Goal: Task Accomplishment & Management: Complete application form

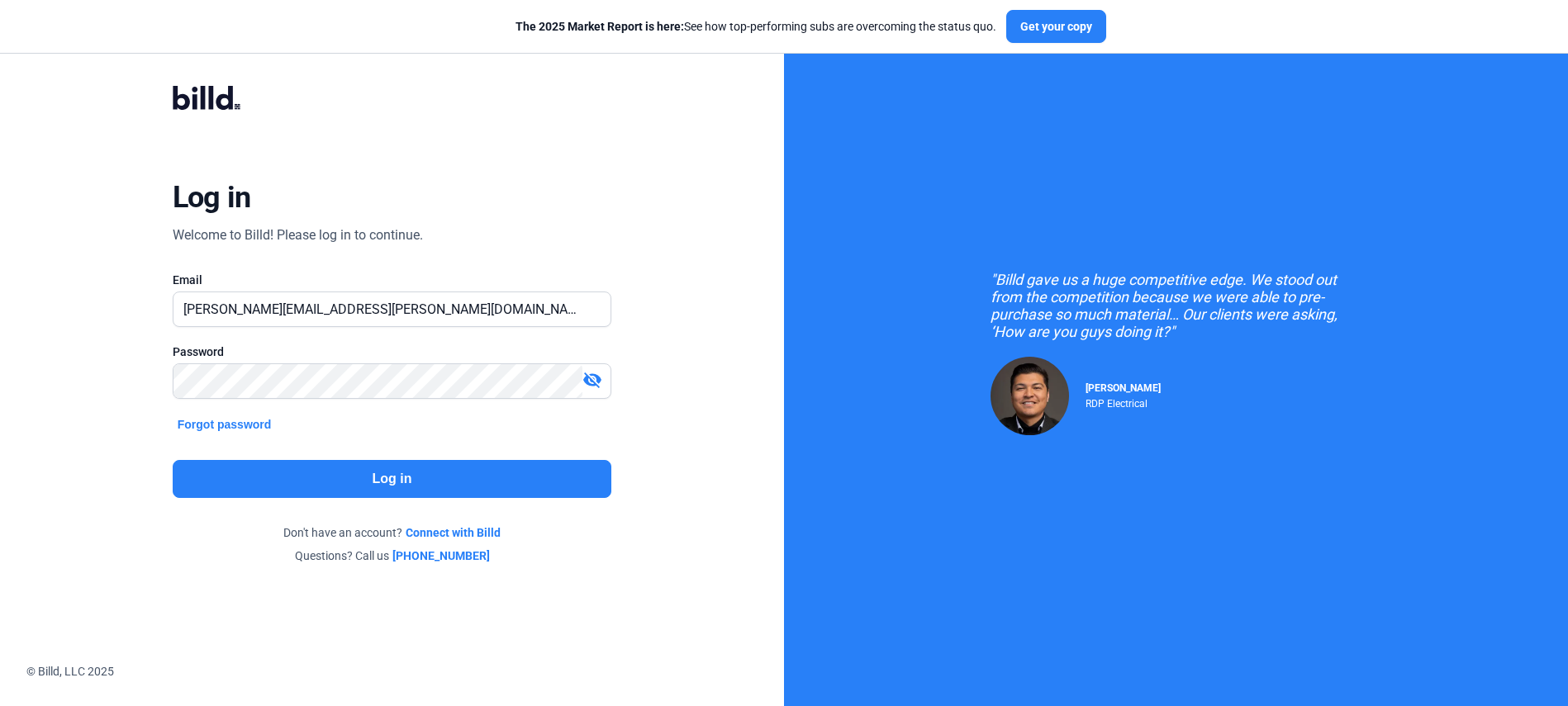
click at [380, 485] on button "Log in" at bounding box center [392, 479] width 439 height 38
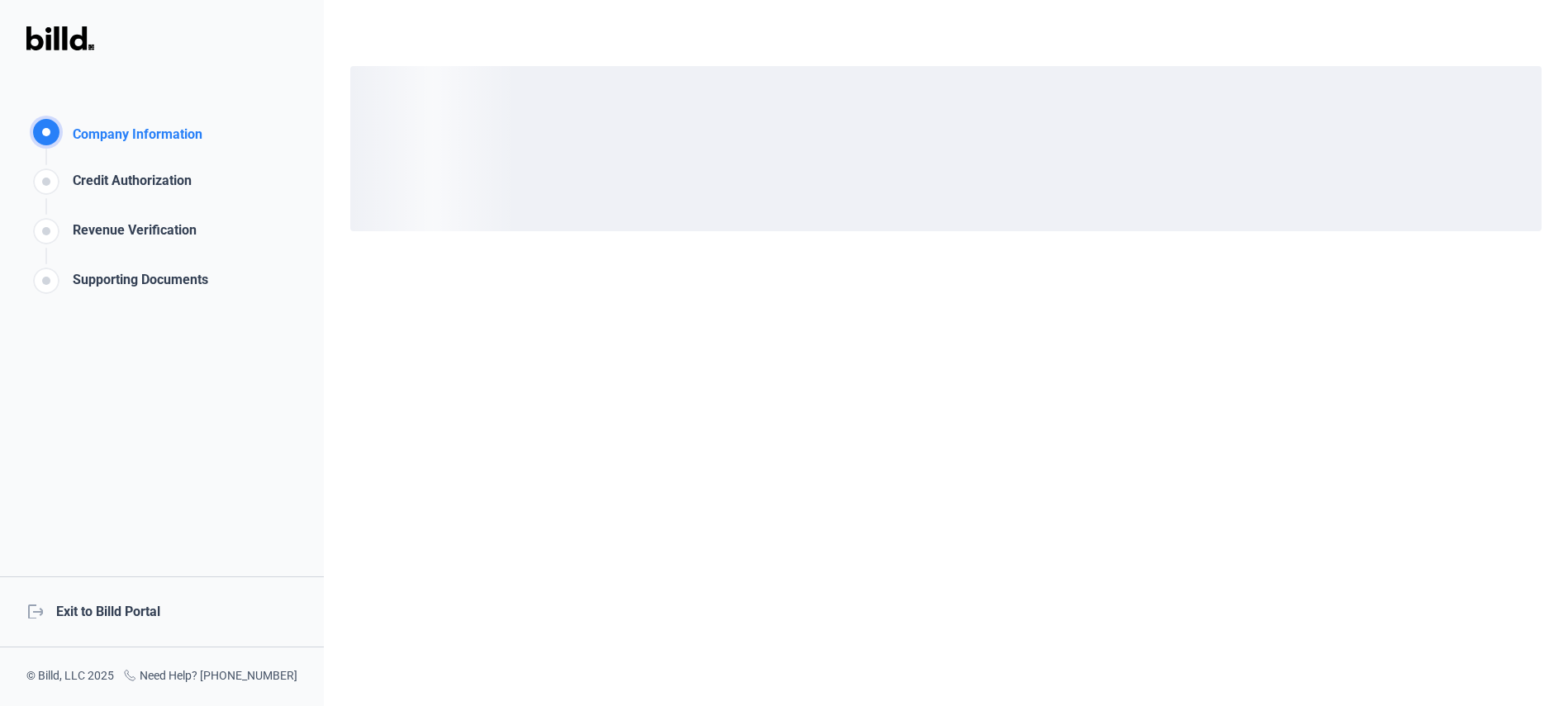
click at [182, 420] on div "Company Information Company Information Credit Authorization Revenue Verificati…" at bounding box center [161, 353] width 324 height 706
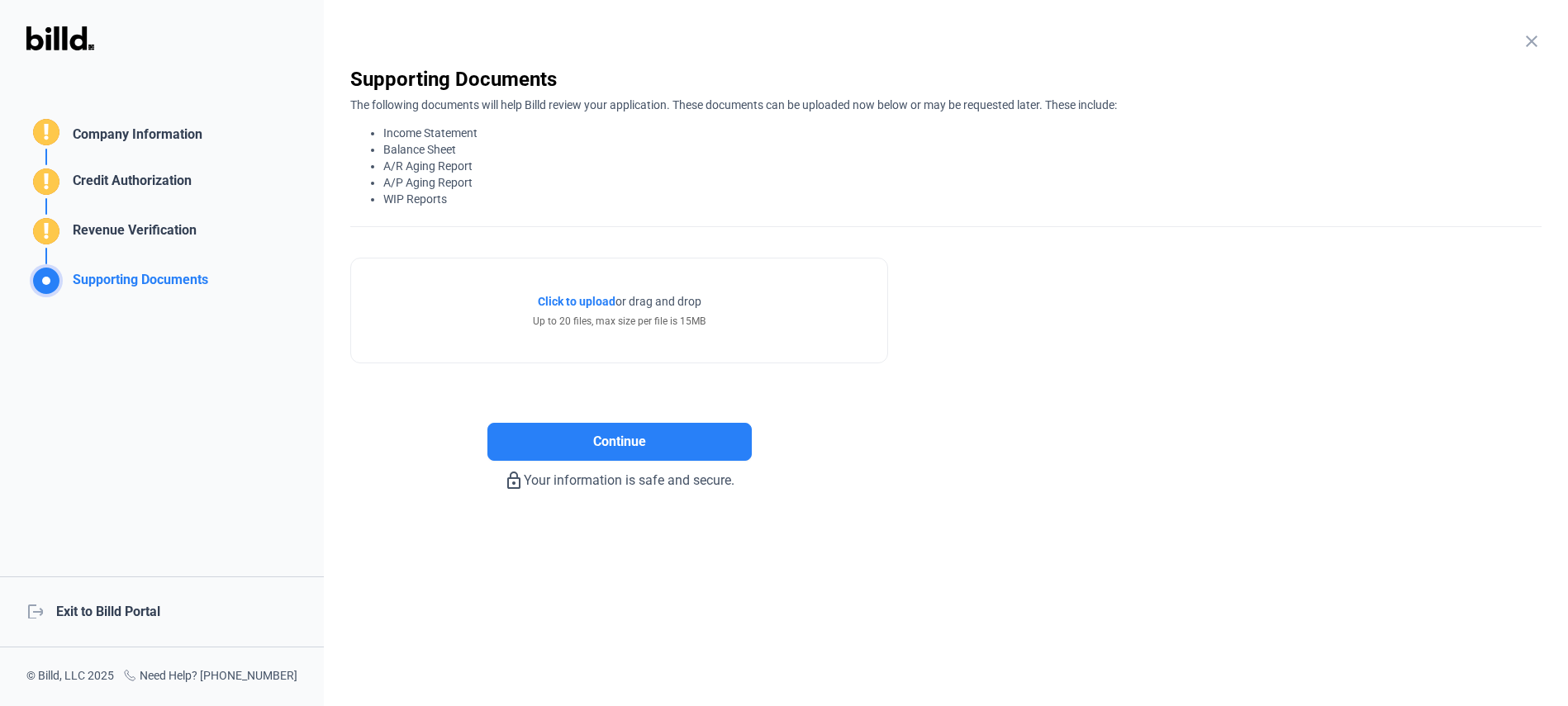
click at [1537, 38] on mat-icon "close" at bounding box center [1532, 41] width 20 height 20
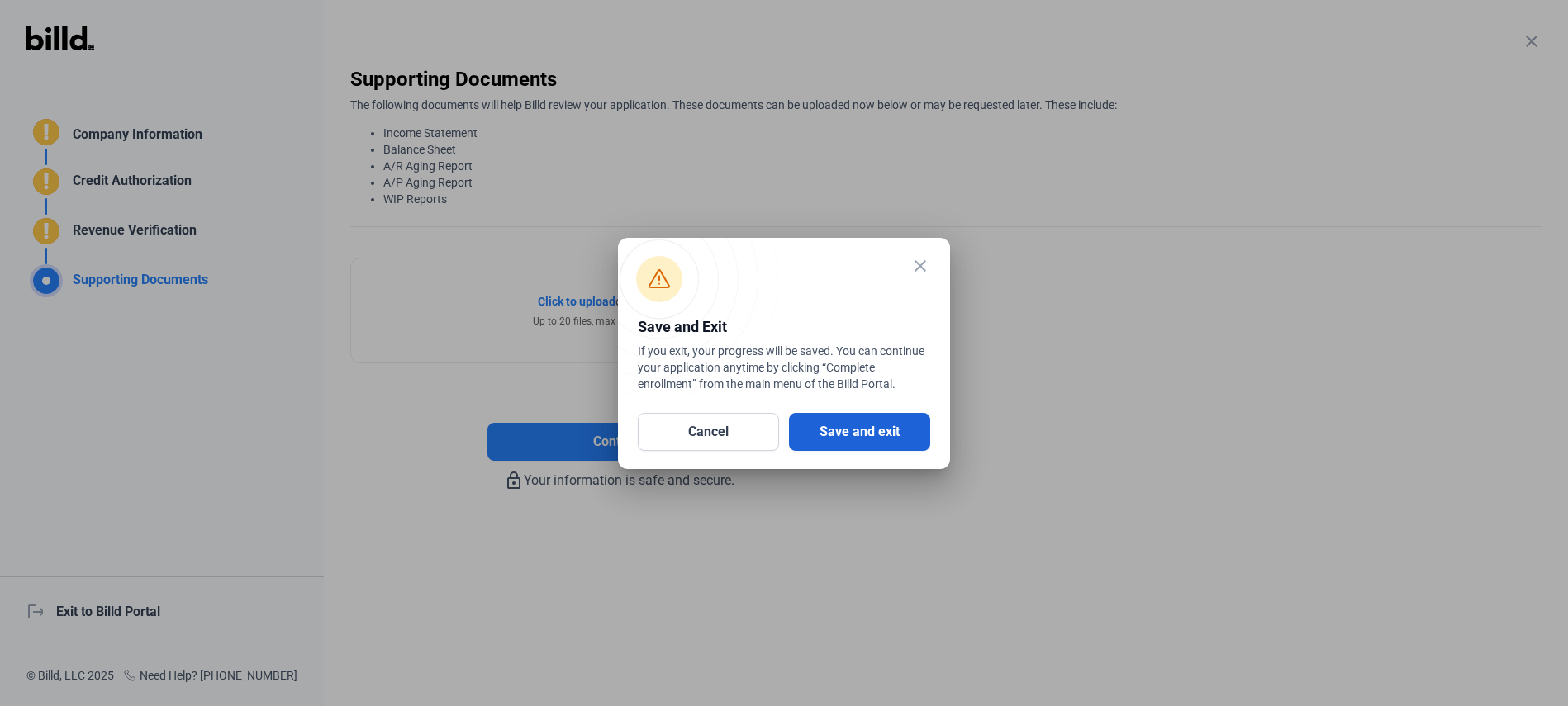
click at [857, 437] on button "Save and exit" at bounding box center [860, 431] width 141 height 38
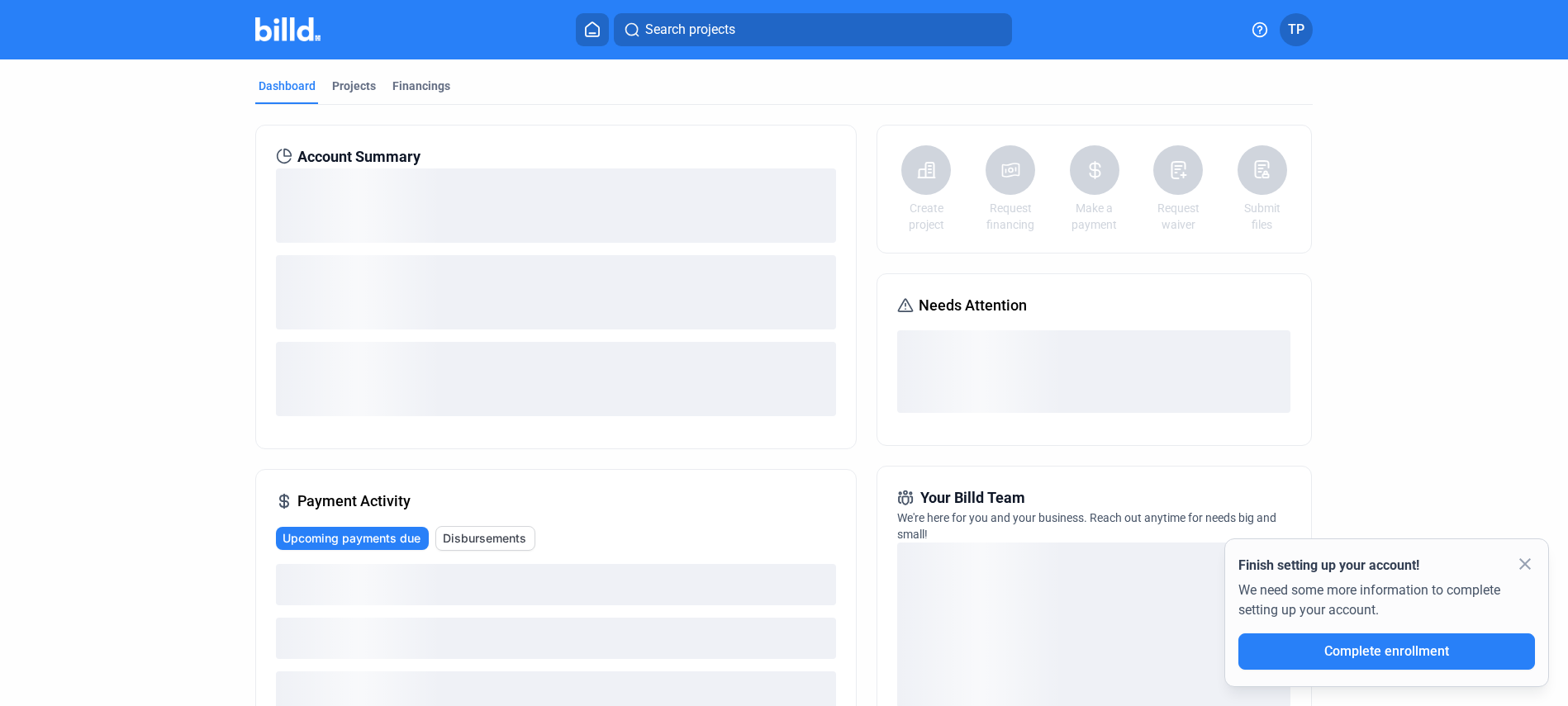
click at [1296, 20] on span "TP" at bounding box center [1296, 29] width 17 height 20
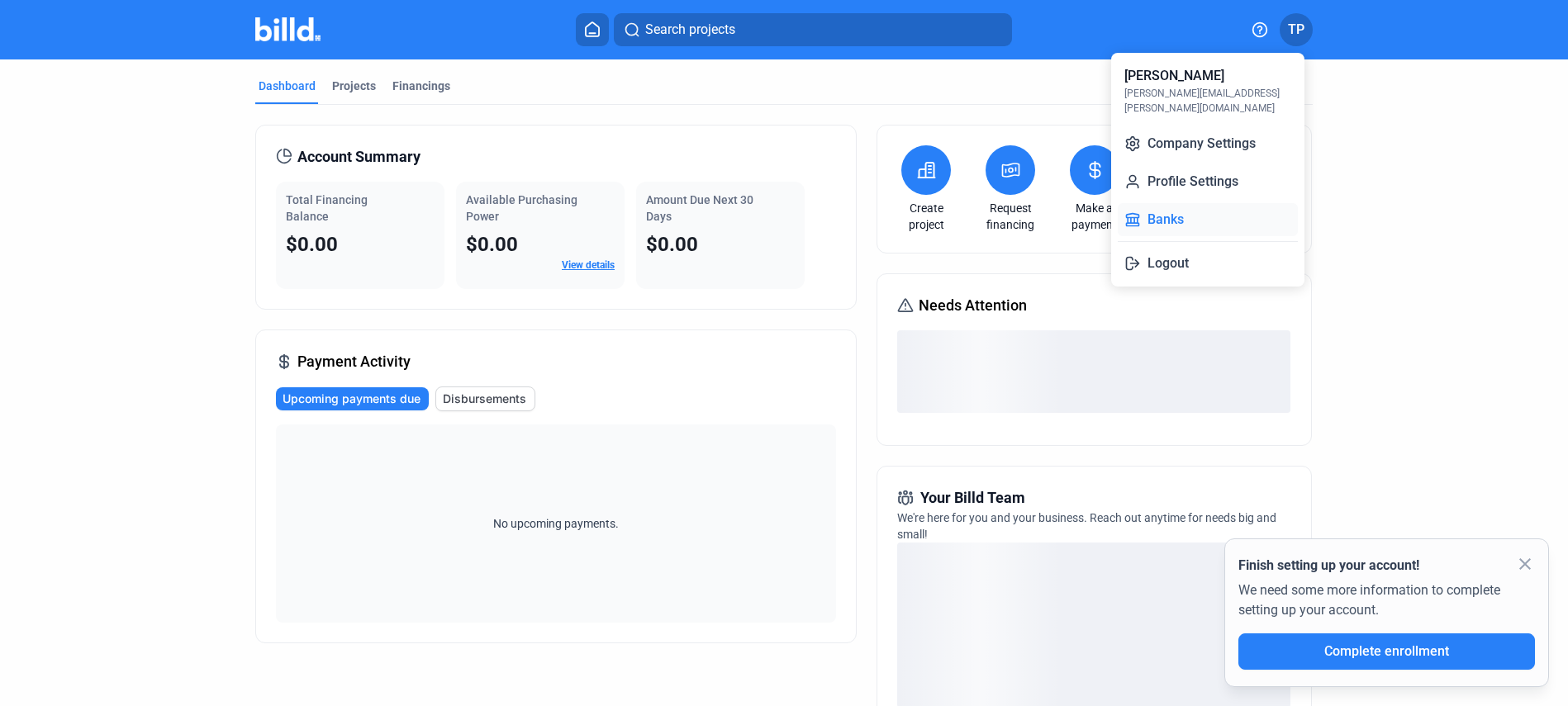
click at [1216, 203] on button "Banks" at bounding box center [1208, 220] width 180 height 33
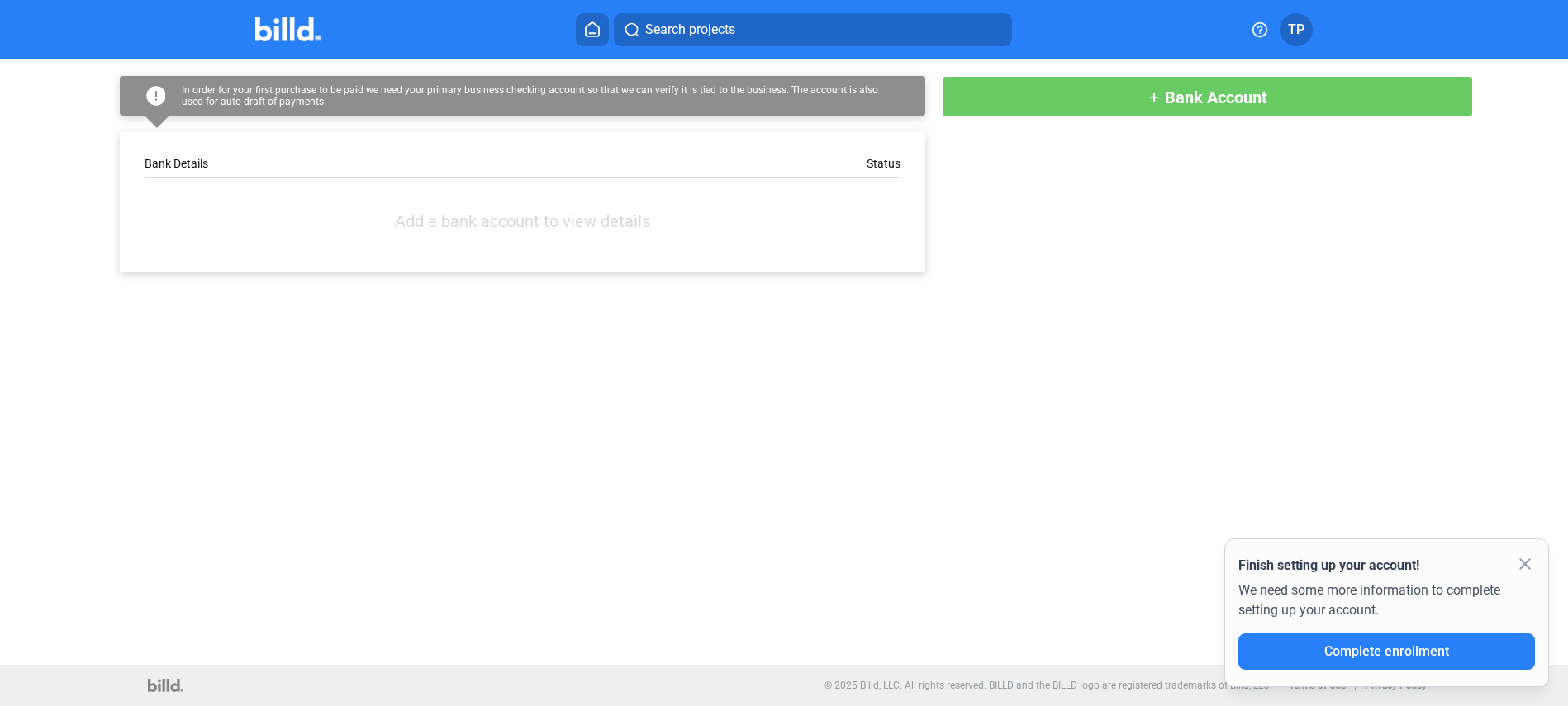
click at [1123, 99] on button "add Bank Account" at bounding box center [1207, 97] width 531 height 41
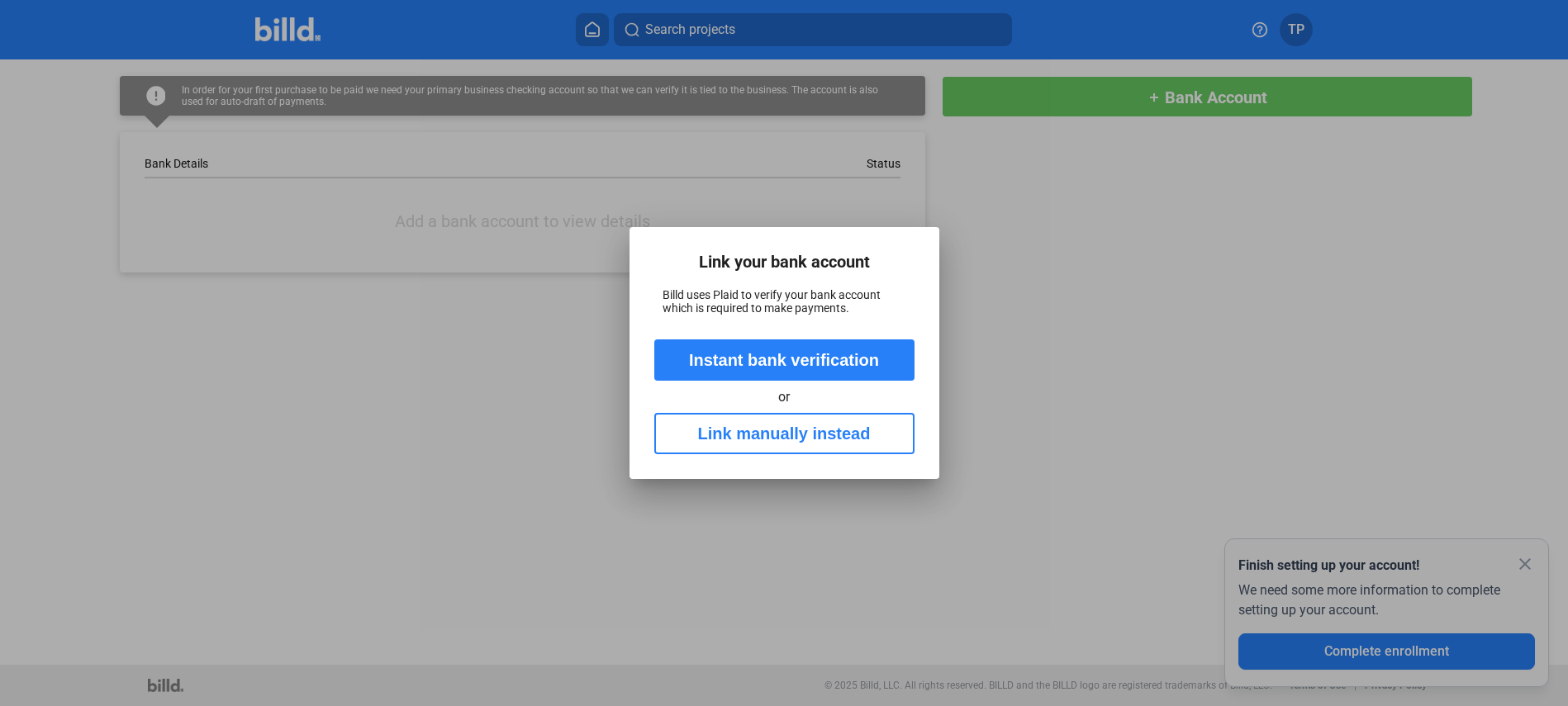
click at [786, 443] on button "Link manually instead" at bounding box center [784, 433] width 260 height 41
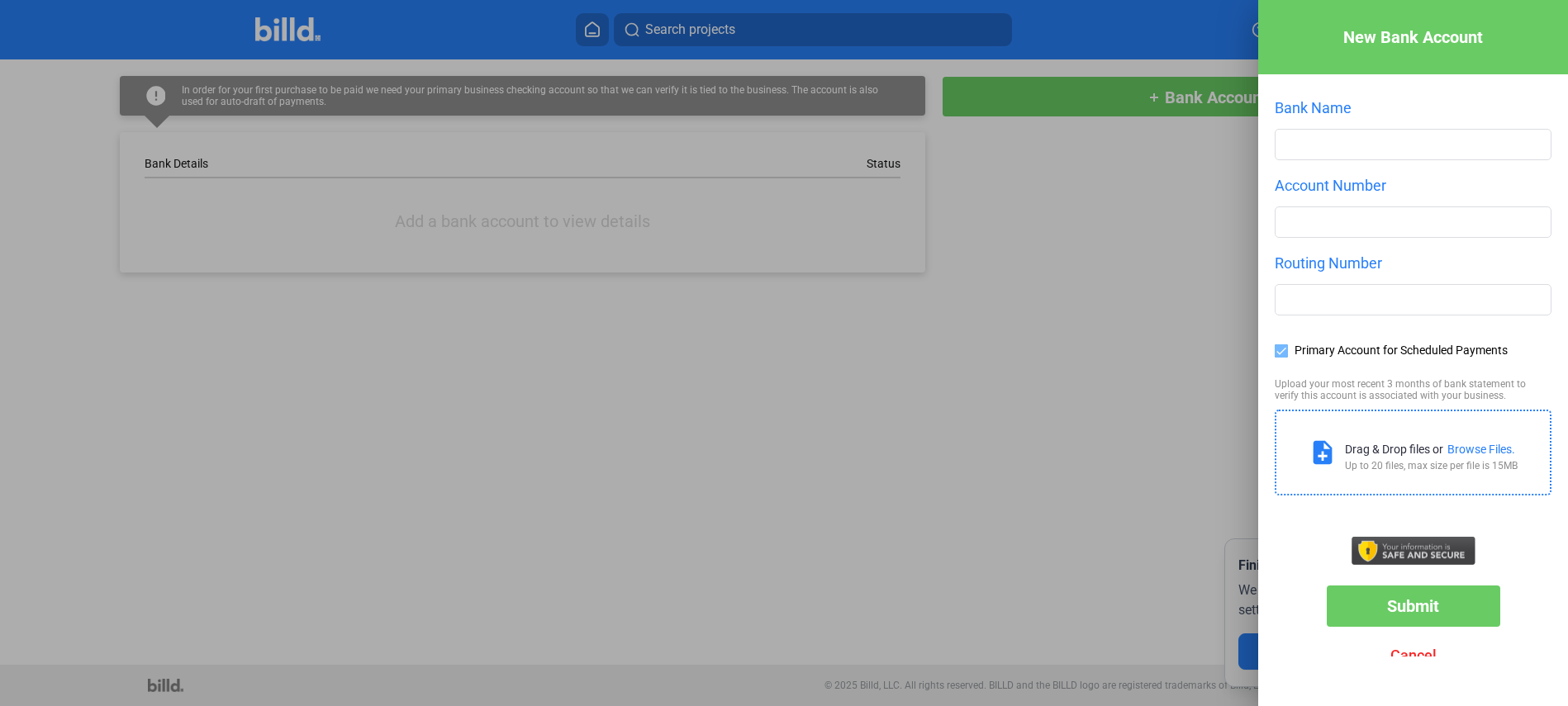
click at [1273, 349] on div "New Bank Account Bank Name Account Number Routing Number Primary Account for Sc…" at bounding box center [1413, 329] width 310 height 657
click at [1283, 348] on span at bounding box center [1281, 351] width 14 height 14
click at [1386, 134] on input "text" at bounding box center [1412, 145] width 275 height 29
click at [1344, 222] on input "number" at bounding box center [1412, 222] width 275 height 29
click at [1315, 296] on input "text" at bounding box center [1412, 299] width 275 height 29
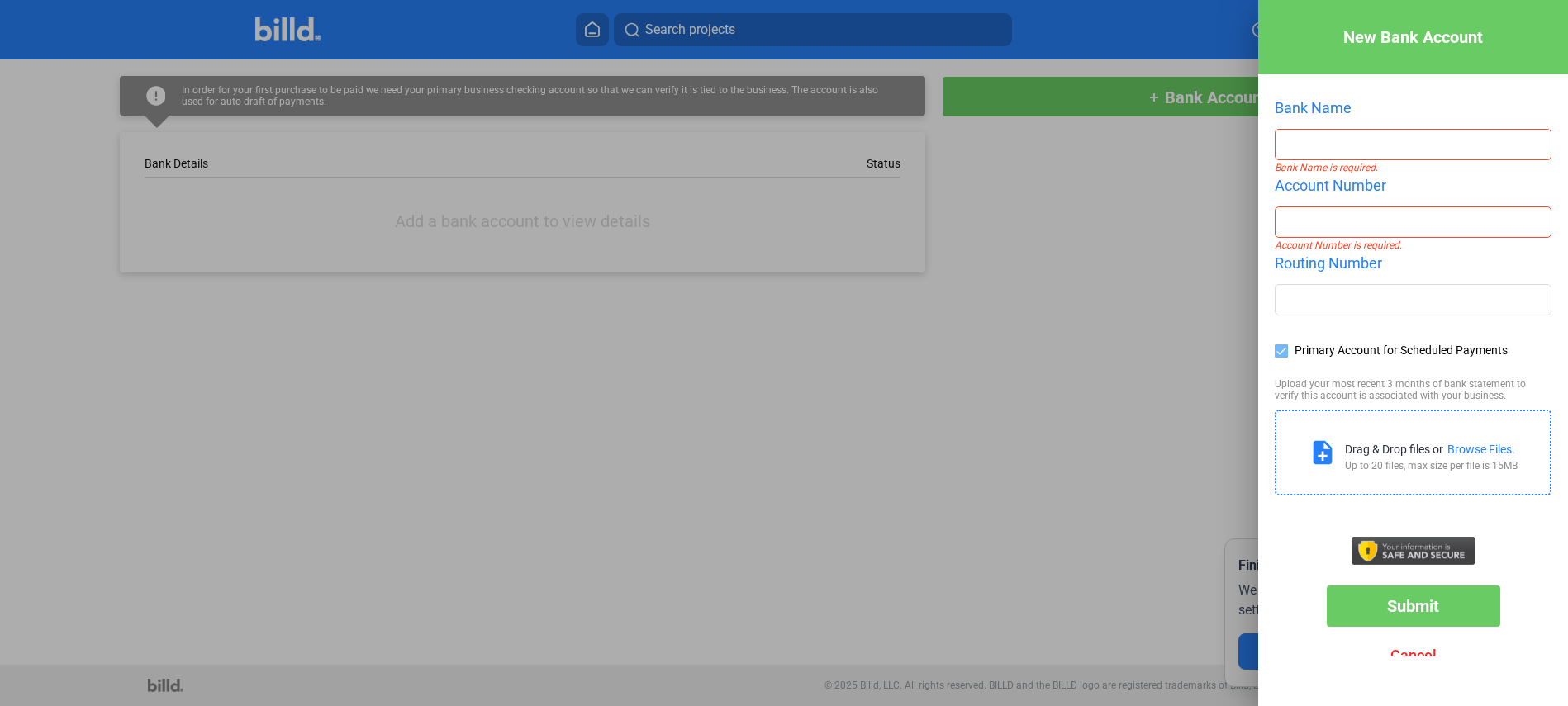
click at [1148, 280] on div at bounding box center [784, 353] width 1568 height 706
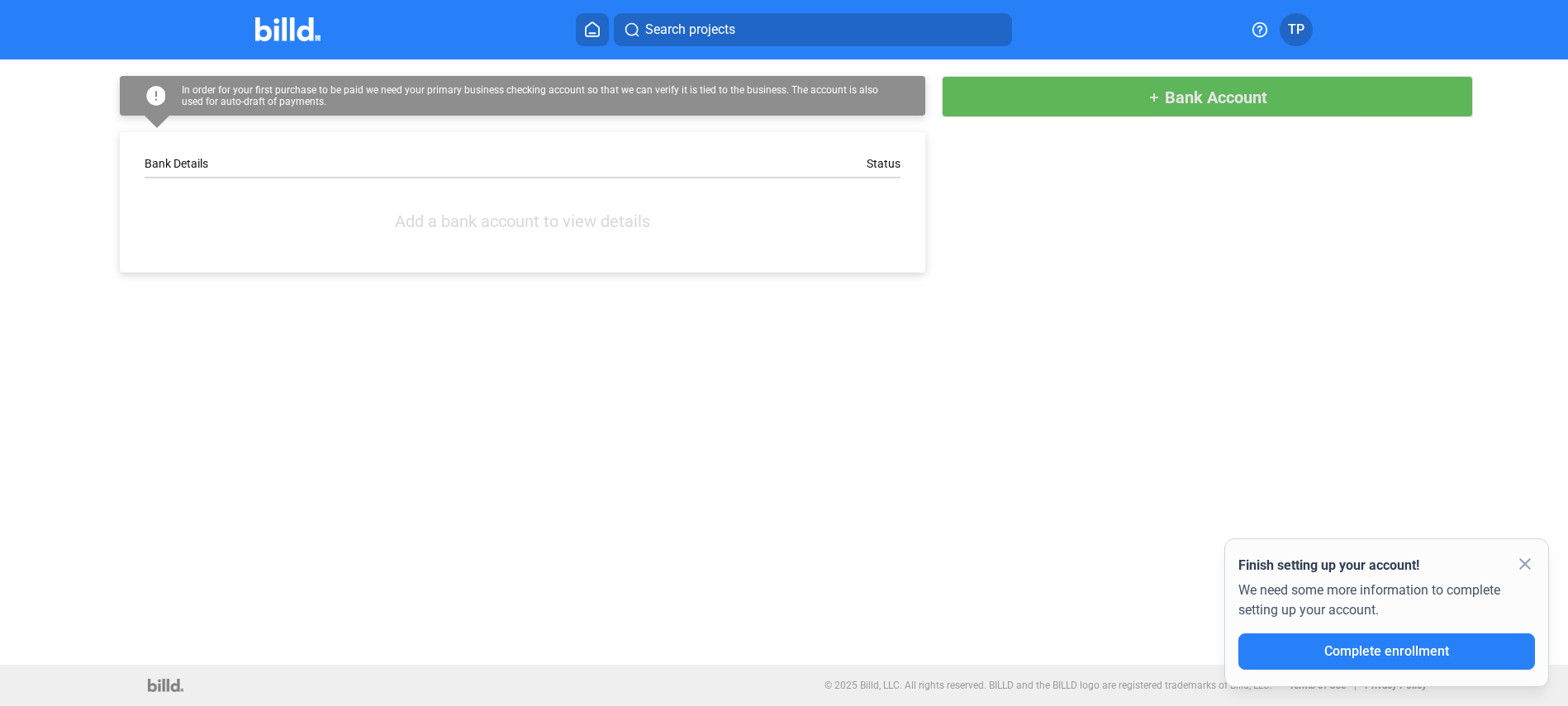
click at [1248, 100] on span "Bank Account" at bounding box center [1216, 98] width 103 height 20
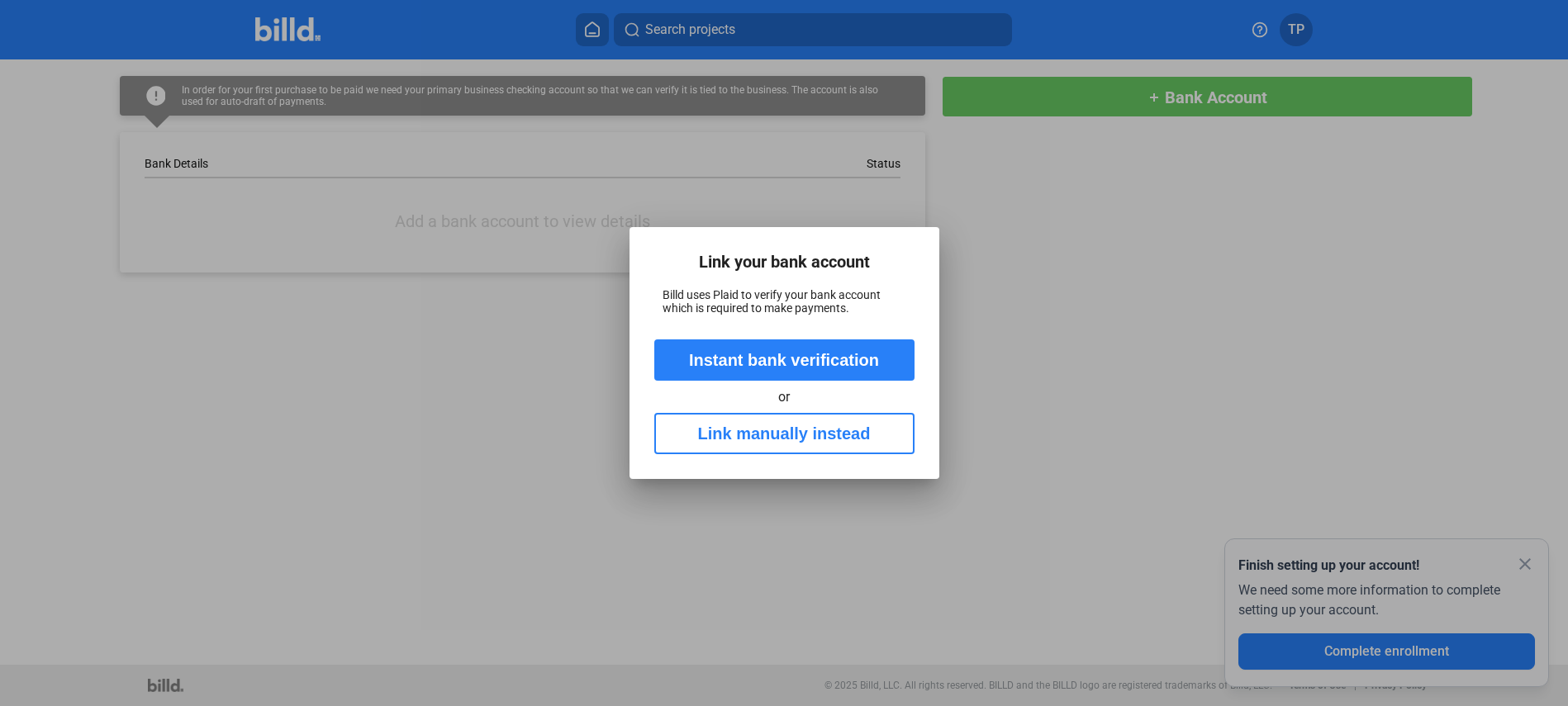
click at [764, 435] on button "Link manually instead" at bounding box center [784, 433] width 260 height 41
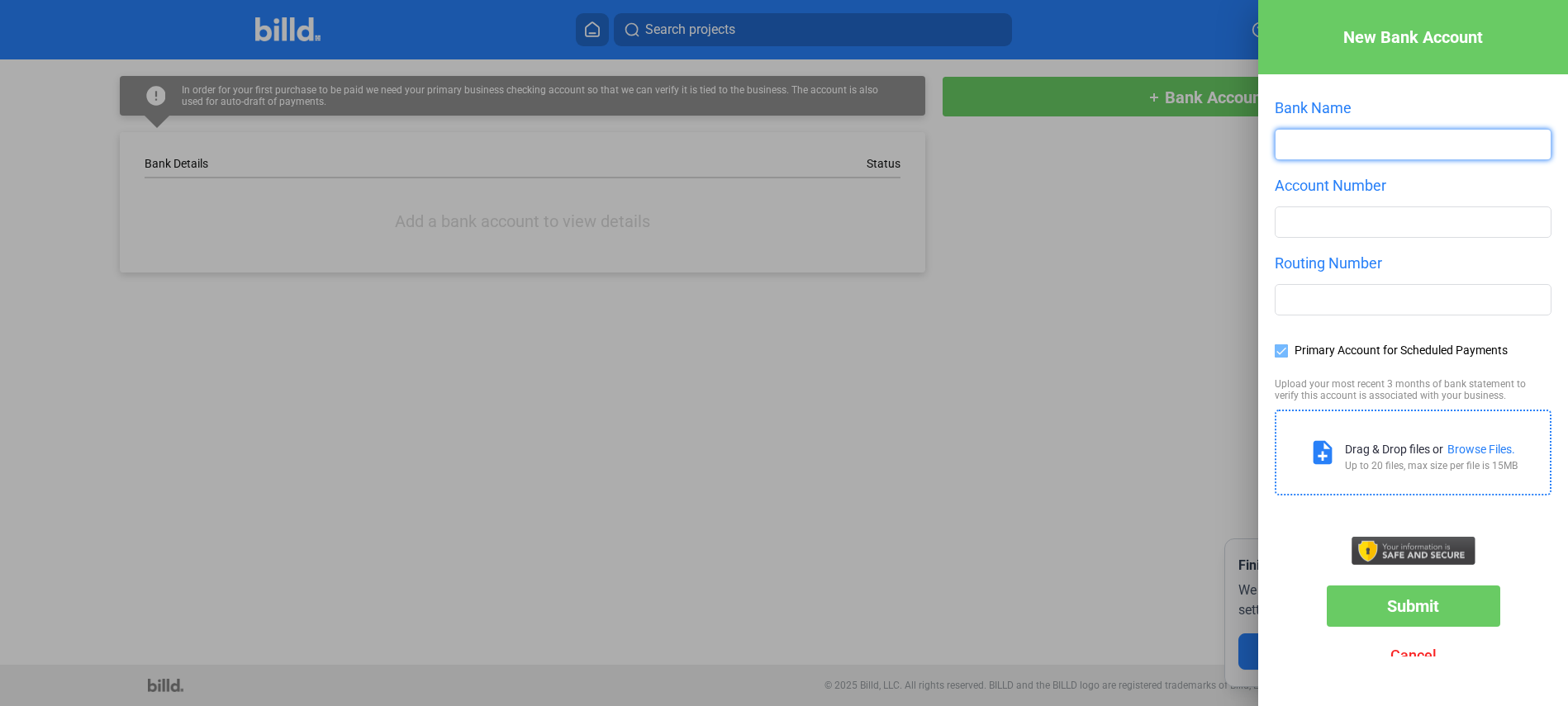
click at [1370, 142] on input "text" at bounding box center [1412, 145] width 275 height 29
click at [1231, 326] on div at bounding box center [784, 353] width 1568 height 706
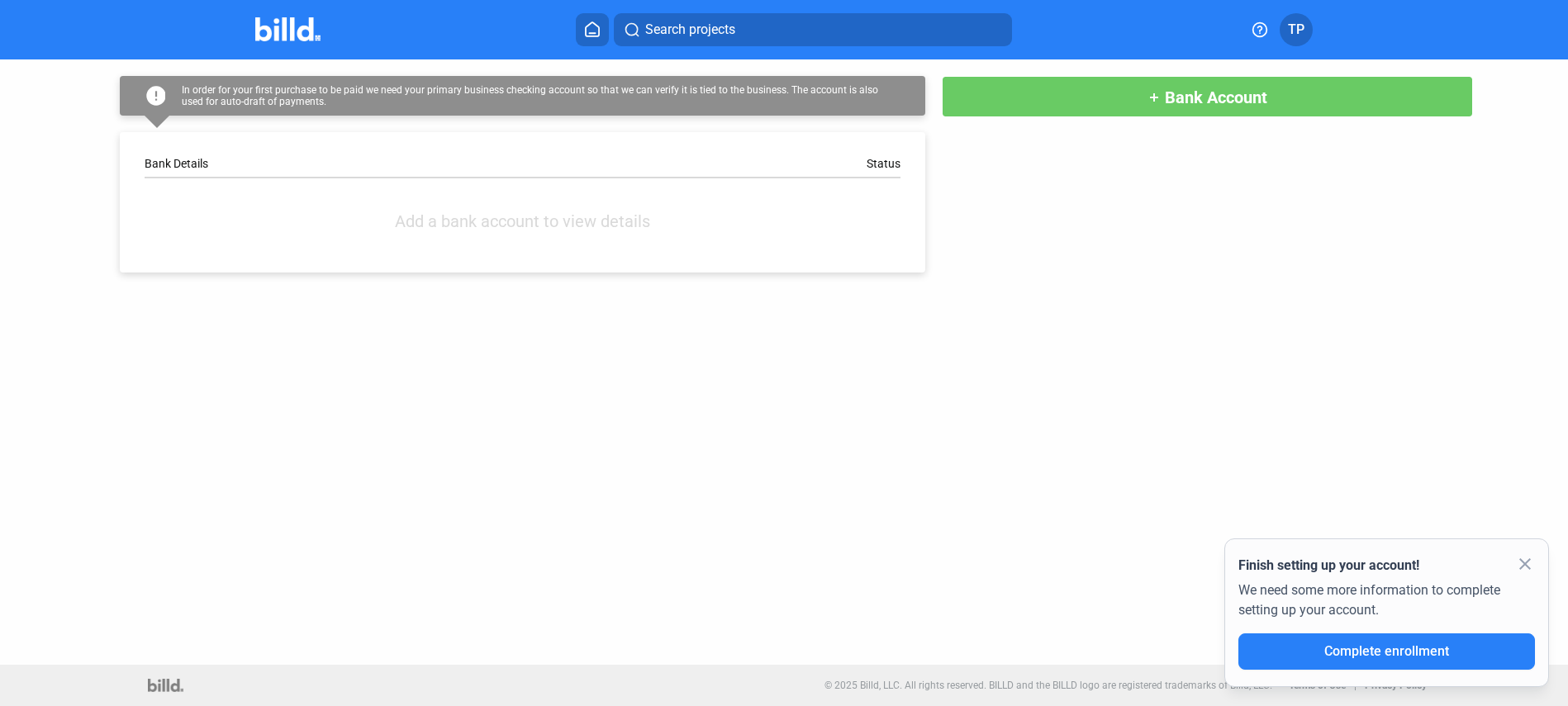
click at [1252, 86] on span "add Bank Account" at bounding box center [1207, 96] width 119 height 20
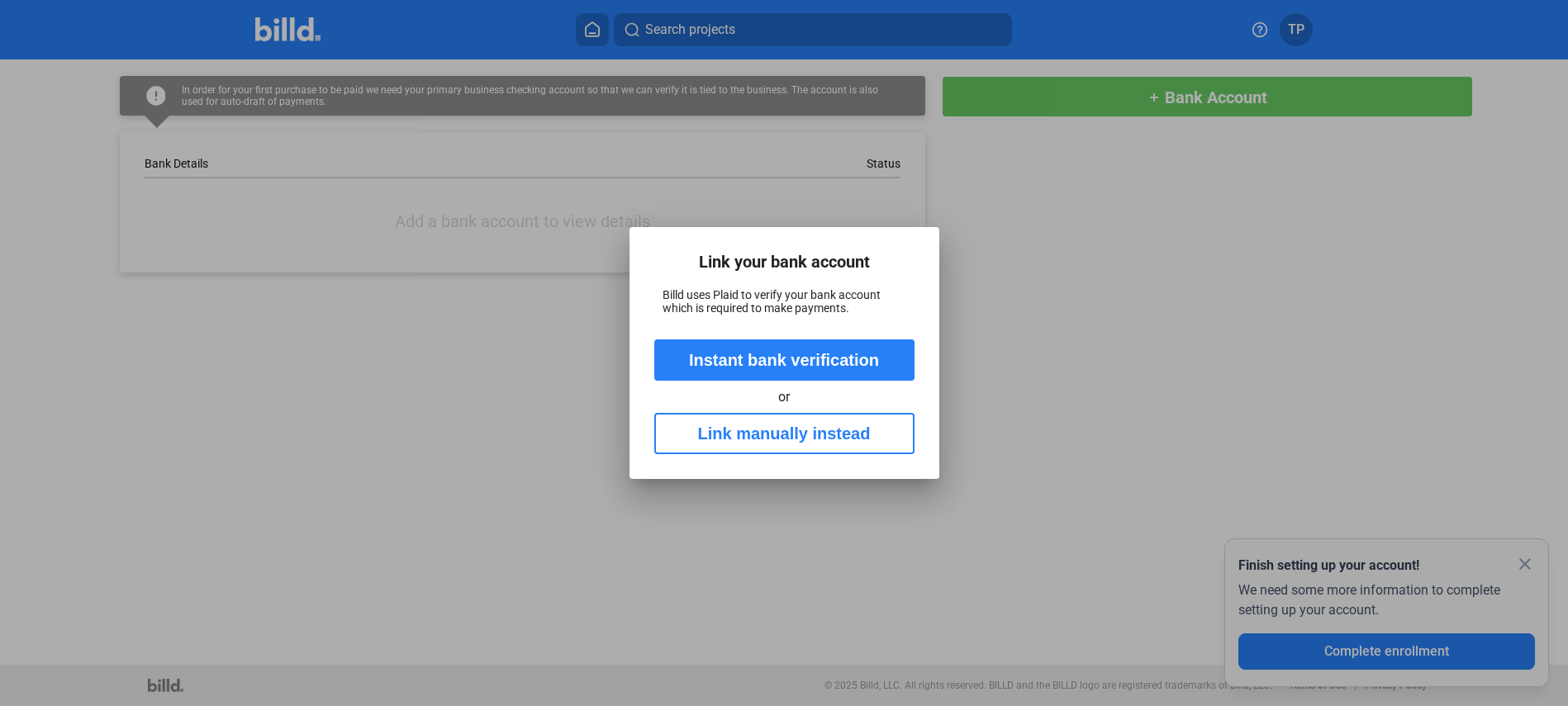
click at [793, 433] on button "Link manually instead" at bounding box center [784, 433] width 260 height 41
